Goal: Transaction & Acquisition: Book appointment/travel/reservation

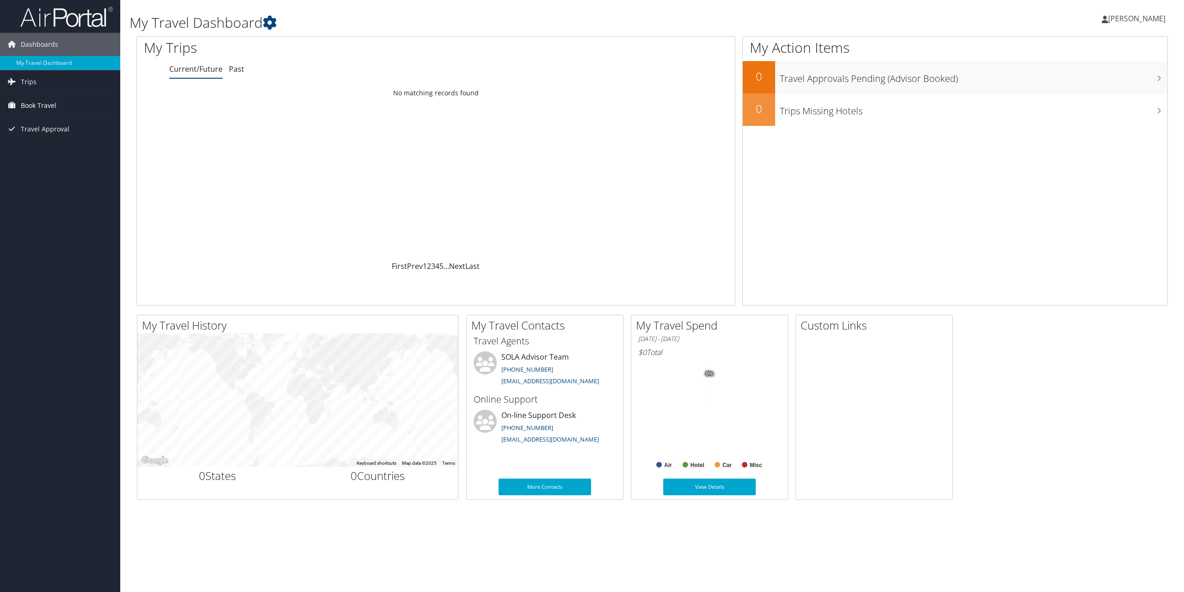
click at [59, 105] on link "Book Travel" at bounding box center [60, 105] width 120 height 23
click at [54, 156] on link "Book/Manage Online Trips" at bounding box center [60, 152] width 120 height 14
click at [1149, 17] on span "[PERSON_NAME]" at bounding box center [1136, 18] width 57 height 10
click at [55, 154] on link "Book/Manage Online Trips" at bounding box center [60, 152] width 120 height 14
click at [54, 103] on span "Book Travel" at bounding box center [39, 105] width 36 height 23
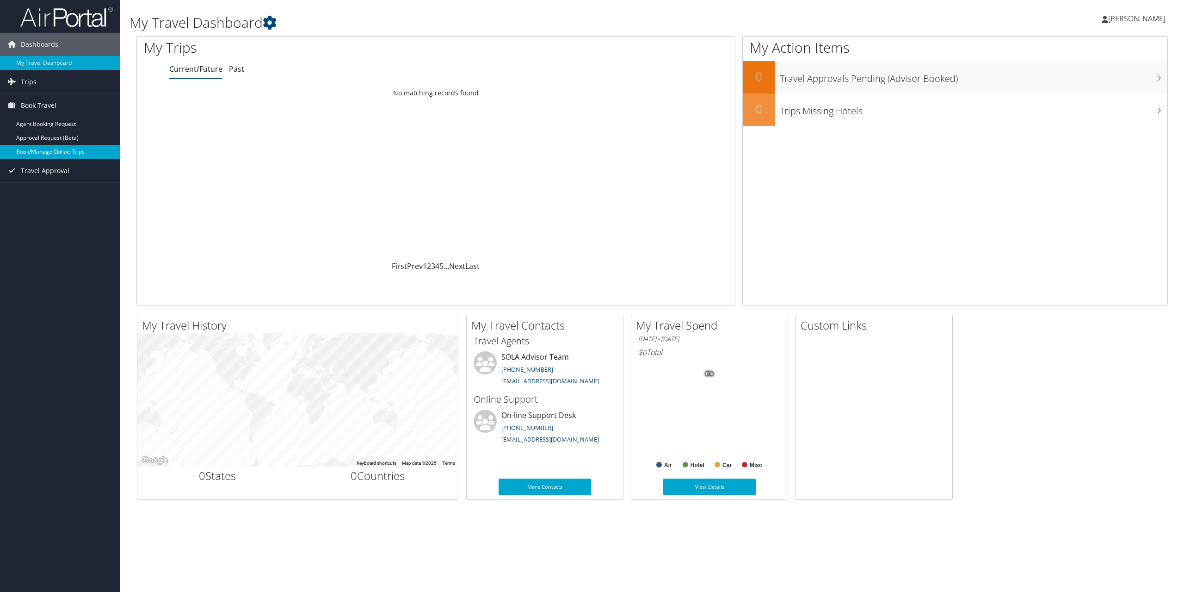
click at [69, 152] on link "Book/Manage Online Trips" at bounding box center [60, 152] width 120 height 14
